Goal: Task Accomplishment & Management: Complete application form

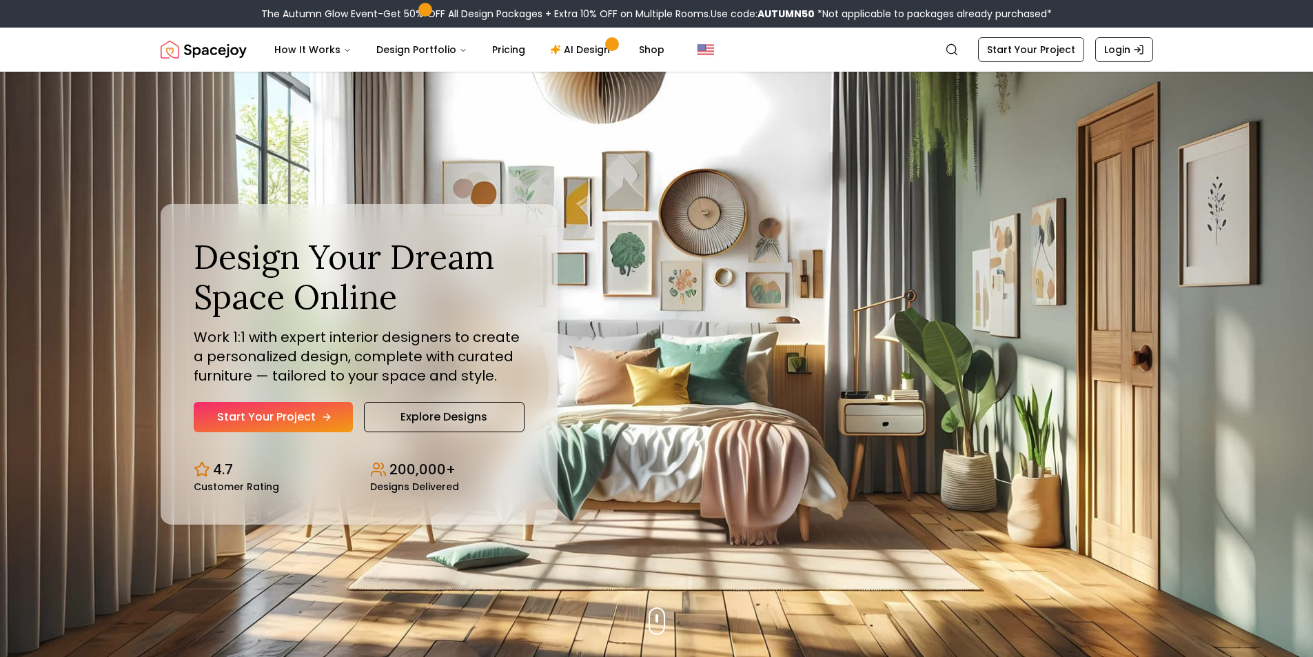
click at [299, 419] on link "Start Your Project" at bounding box center [273, 417] width 159 height 30
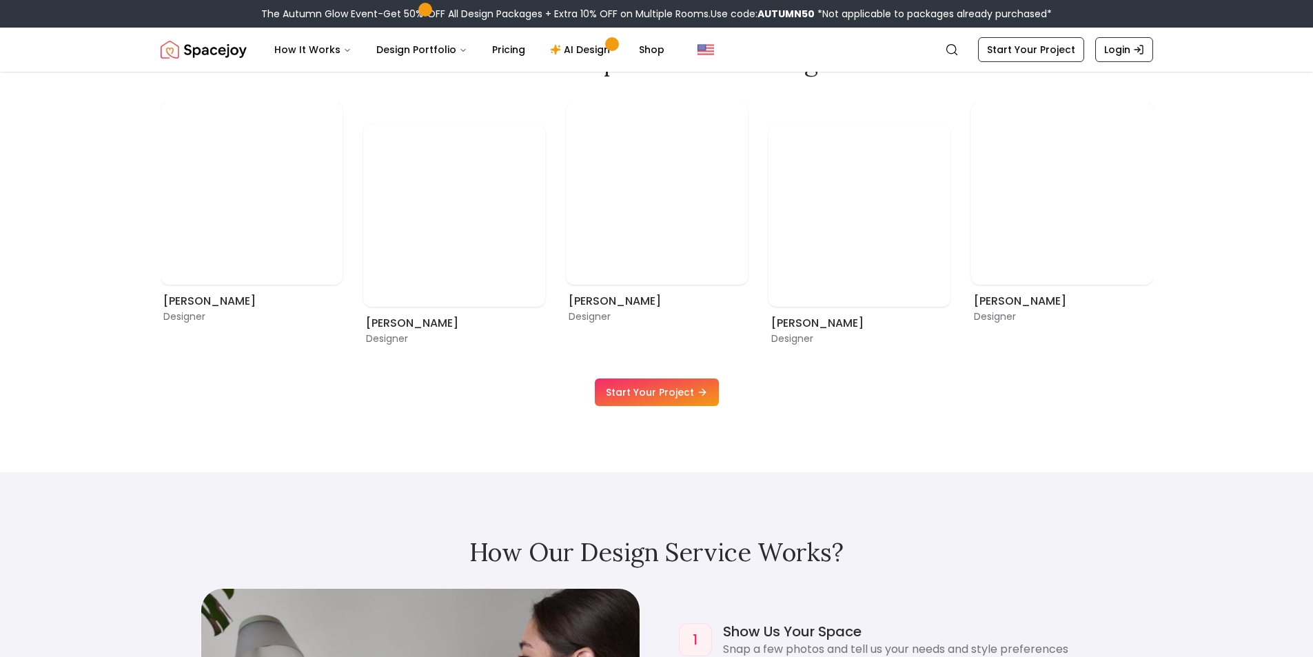
scroll to position [758, 0]
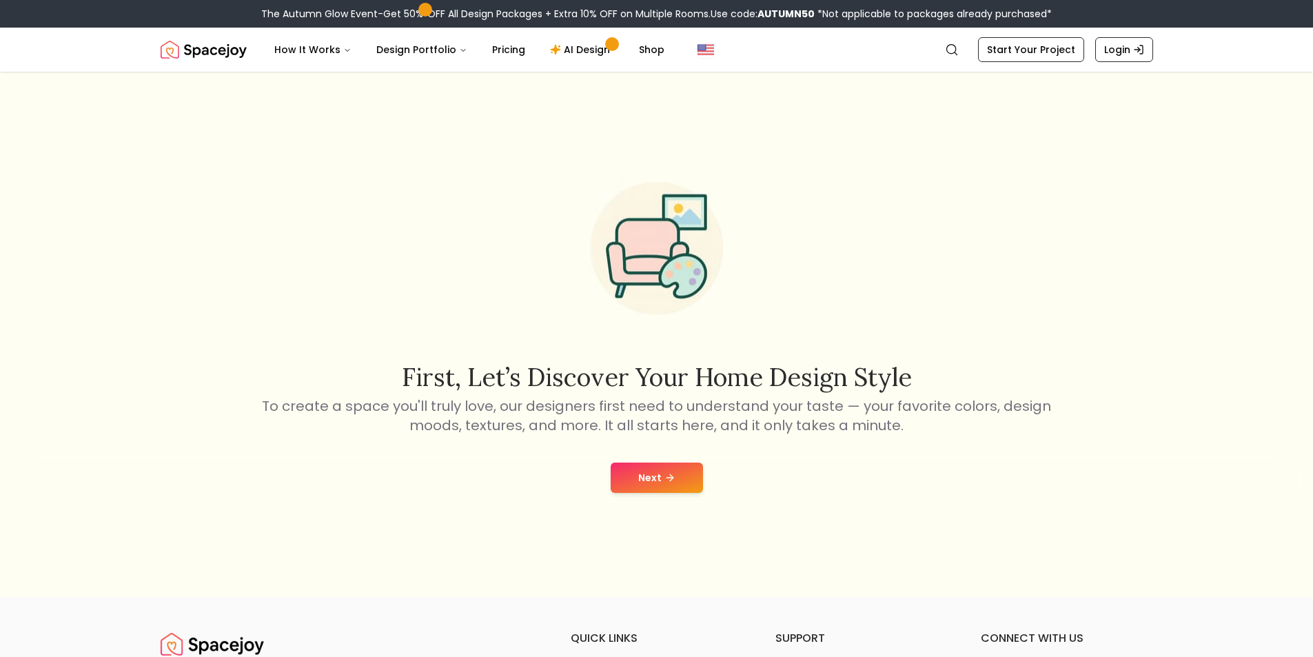
click at [639, 472] on button "Next" at bounding box center [657, 478] width 92 height 30
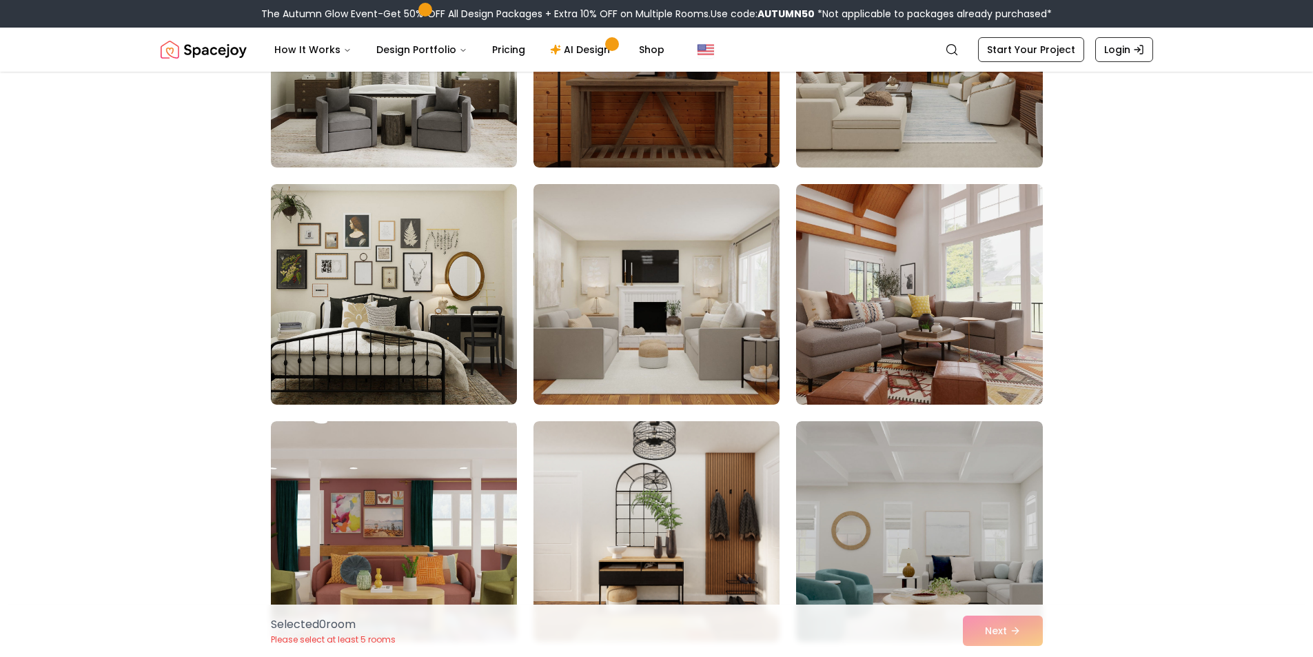
scroll to position [896, 0]
